Goal: Transaction & Acquisition: Purchase product/service

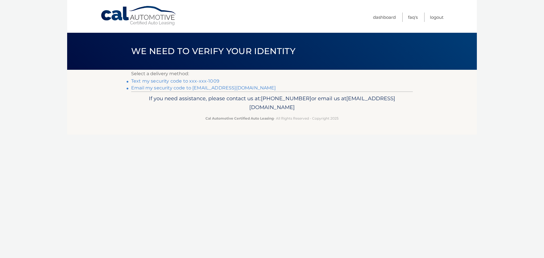
click at [184, 84] on link "Text my security code to xxx-xxx-1009" at bounding box center [175, 80] width 88 height 5
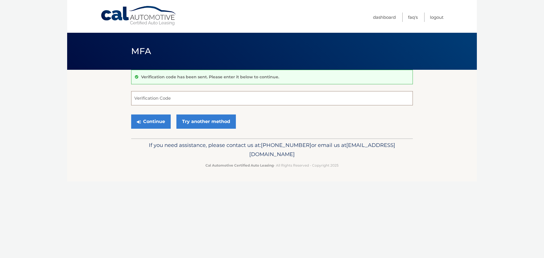
click at [176, 104] on input "Verification Code" at bounding box center [272, 98] width 282 height 14
type input "438158"
click at [163, 129] on button "Continue" at bounding box center [151, 121] width 40 height 14
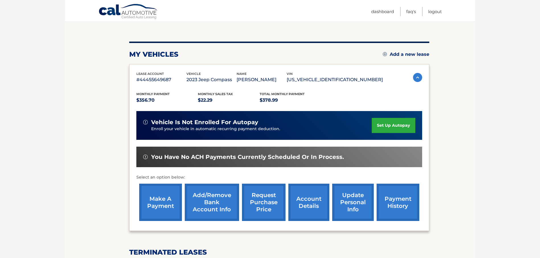
scroll to position [54, 0]
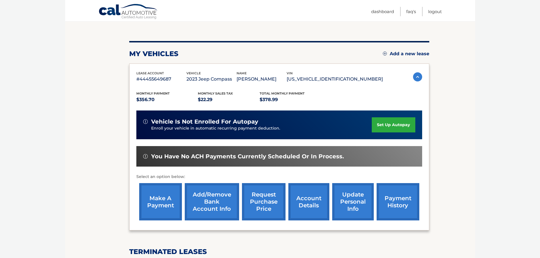
click at [160, 199] on link "make a payment" at bounding box center [160, 201] width 43 height 37
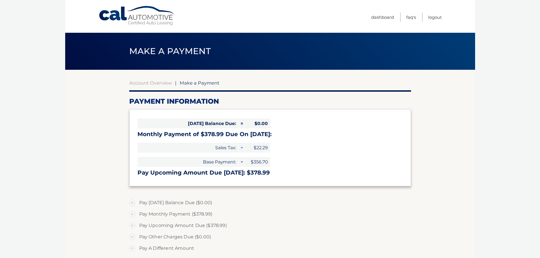
select select "MzcxODRiMTktOTA3My00YmEwLWFkZmYtN2U1YzQxMjkzY2Nk"
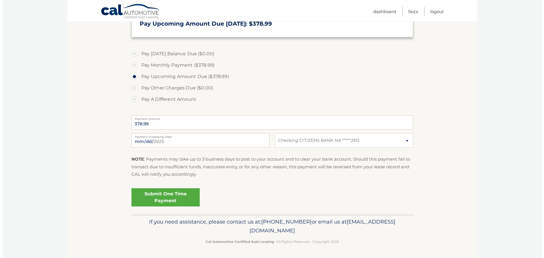
scroll to position [231, 0]
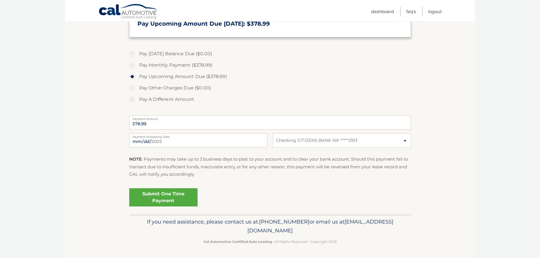
click at [182, 199] on link "Submit One Time Payment" at bounding box center [163, 197] width 68 height 18
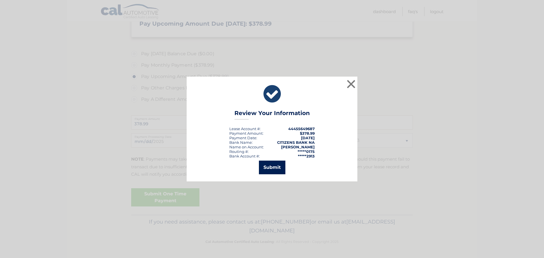
click at [272, 172] on button "Submit" at bounding box center [272, 167] width 26 height 14
